Goal: Information Seeking & Learning: Check status

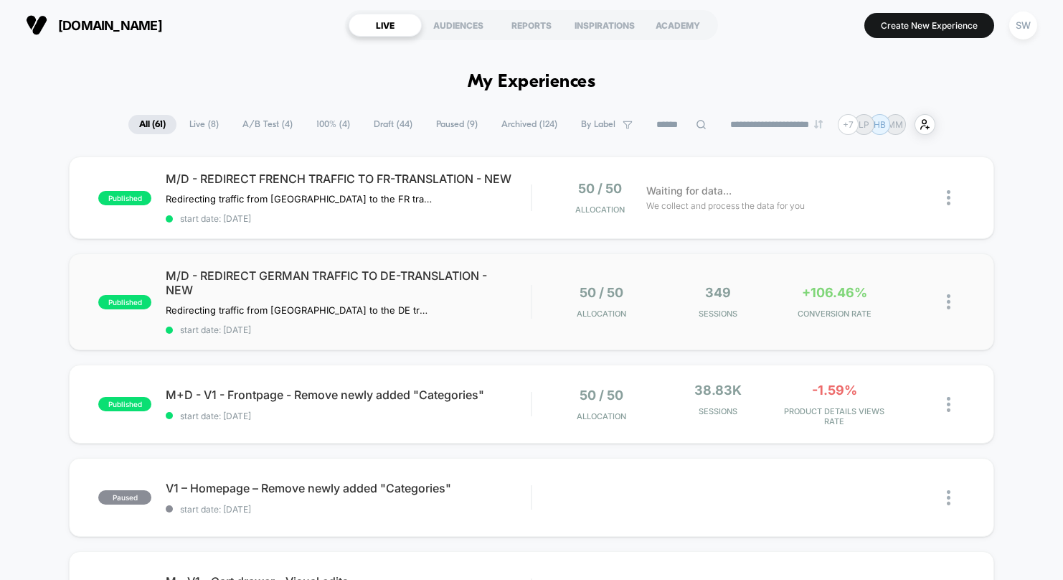
click at [520, 348] on div "published M/D - REDIRECT GERMAN TRAFFIC TO DE-TRANSLATION - NEW Redirecting tra…" at bounding box center [531, 301] width 925 height 97
click at [570, 336] on div "published M/D - REDIRECT GERMAN TRAFFIC TO DE-TRANSLATION - NEW Redirecting tra…" at bounding box center [531, 301] width 925 height 97
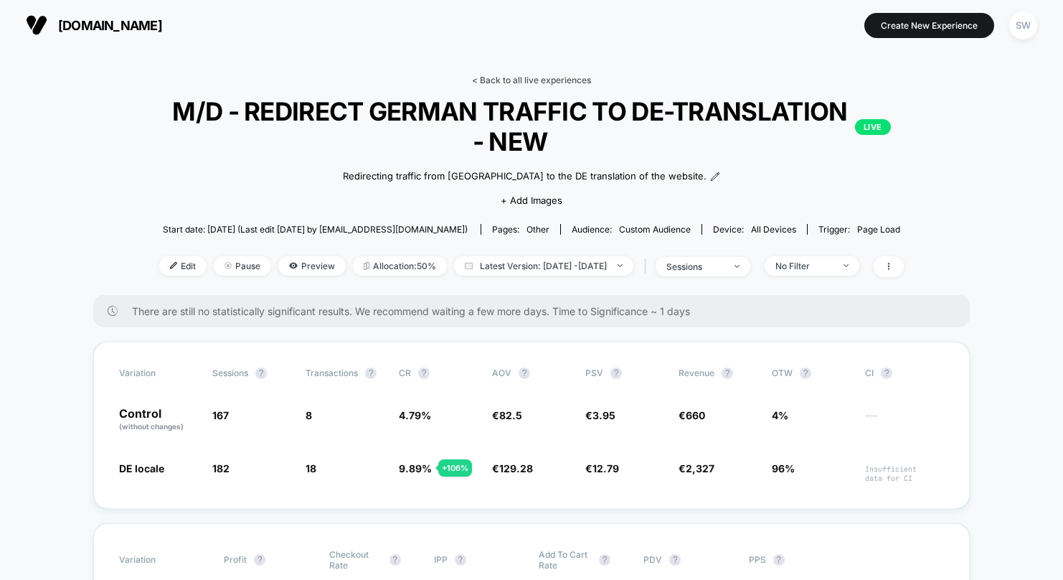
click at [566, 77] on link "< Back to all live experiences" at bounding box center [531, 80] width 119 height 11
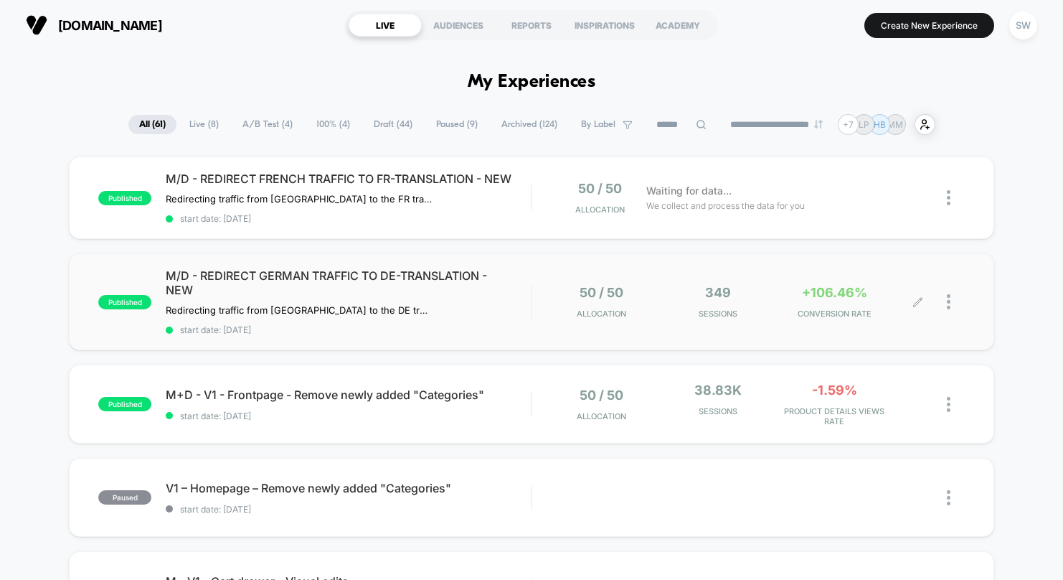
click at [543, 298] on div "50 / 50 Allocation 349 Sessions +106.46% CONVERSION RATE" at bounding box center [748, 302] width 433 height 34
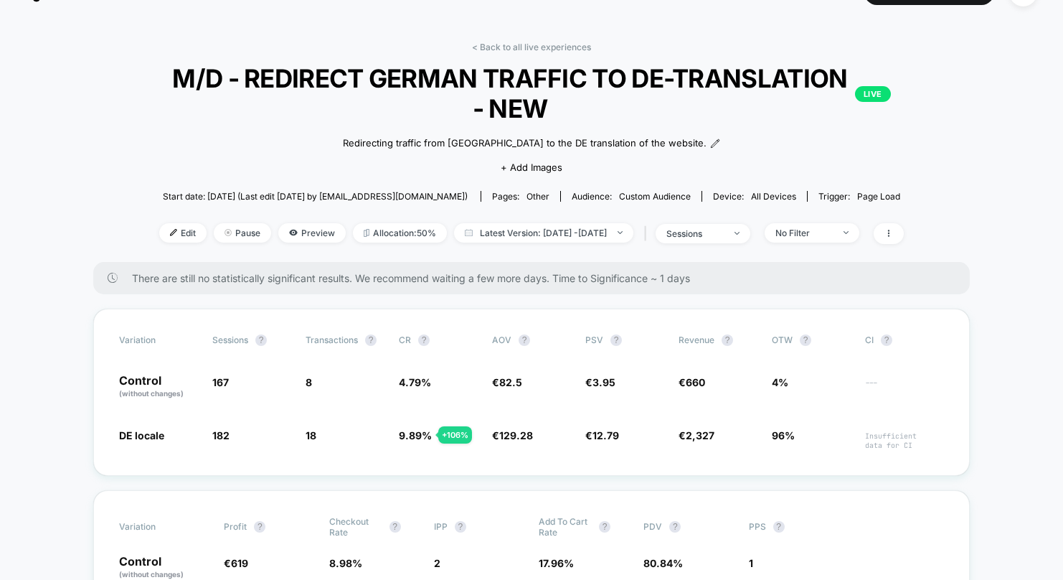
scroll to position [188, 0]
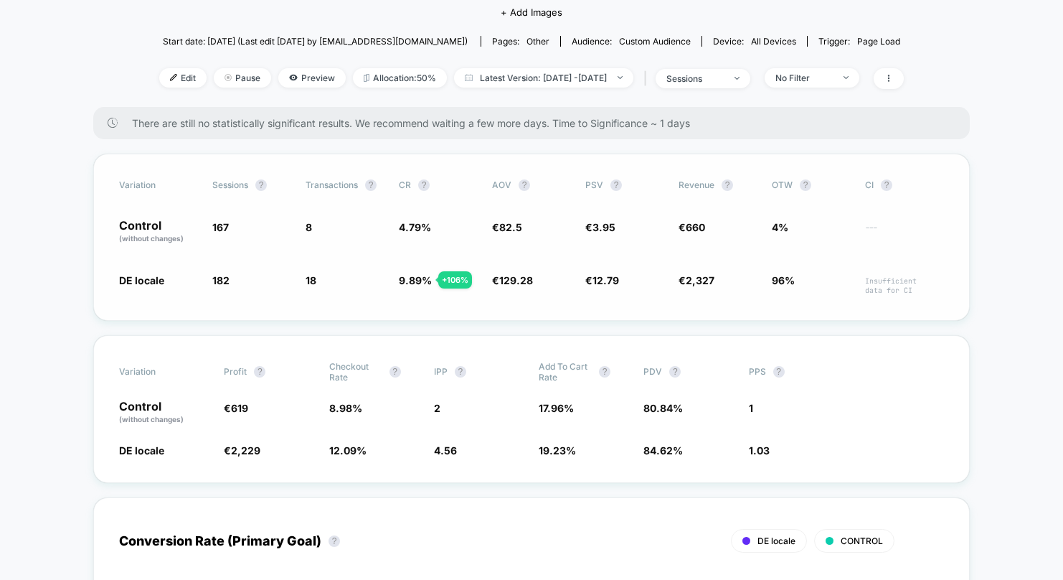
drag, startPoint x: 397, startPoint y: 278, endPoint x: 420, endPoint y: 279, distance: 23.0
click at [420, 279] on div "DE locale 182 + 9 % 18 + 106 % 9.89 % + 106 % € 129.28 + 56.7 % € 12.79 + 224 %…" at bounding box center [531, 284] width 825 height 22
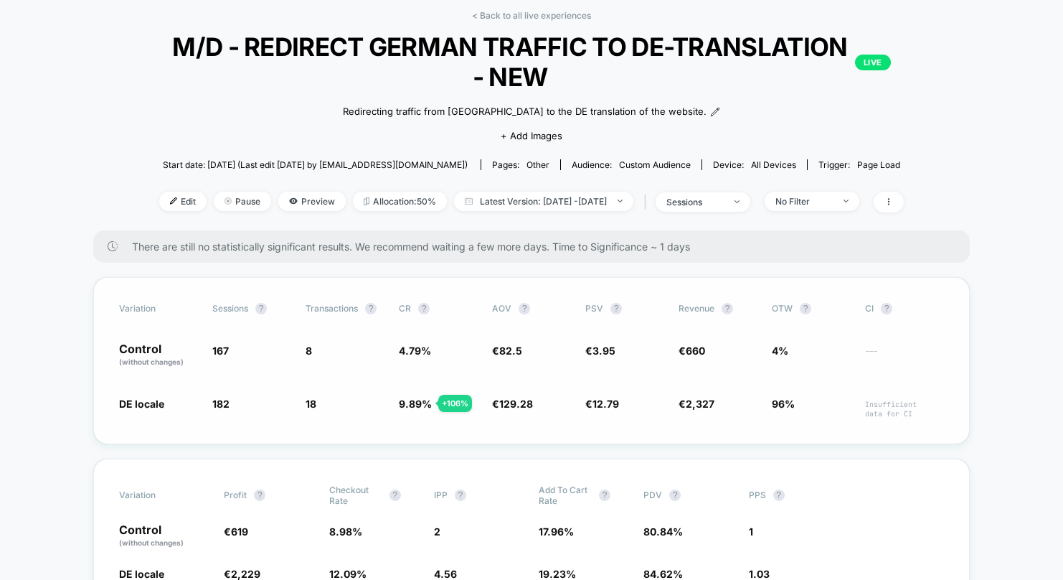
scroll to position [0, 0]
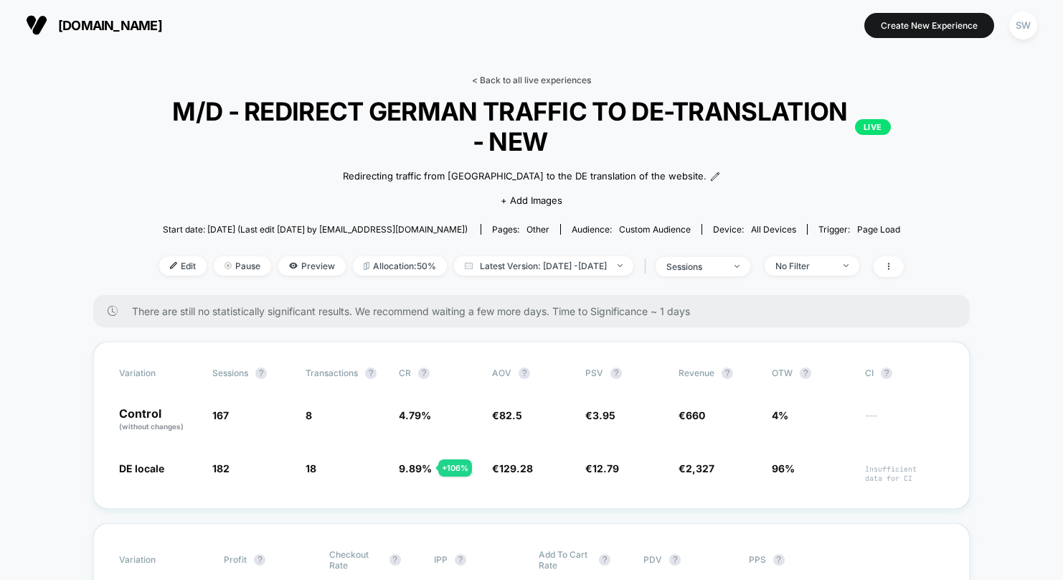
click at [516, 75] on link "< Back to all live experiences" at bounding box center [531, 80] width 119 height 11
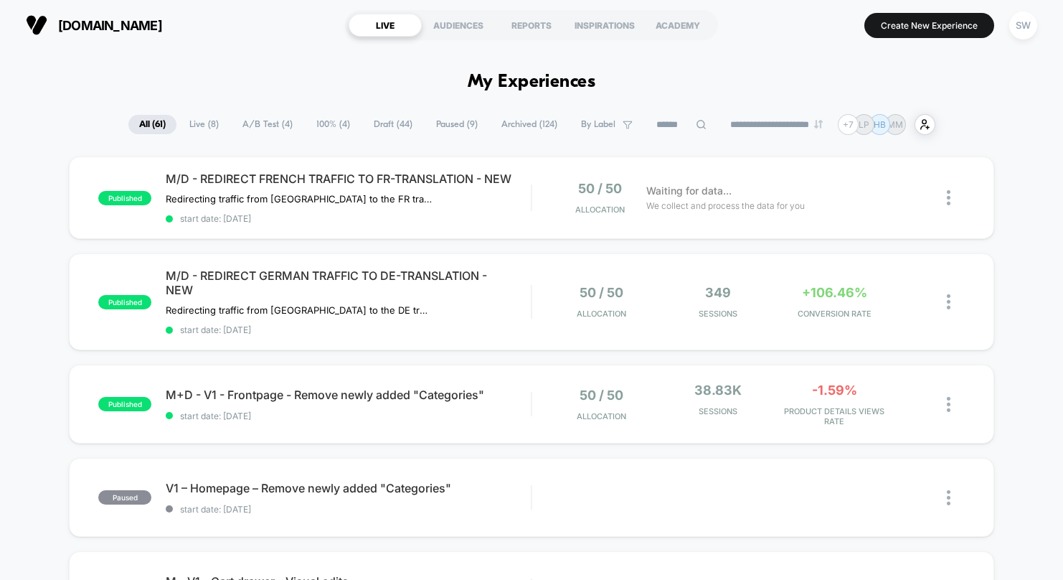
click at [255, 128] on span "A/B Test ( 4 )" at bounding box center [268, 124] width 72 height 19
